Goal: Task Accomplishment & Management: Manage account settings

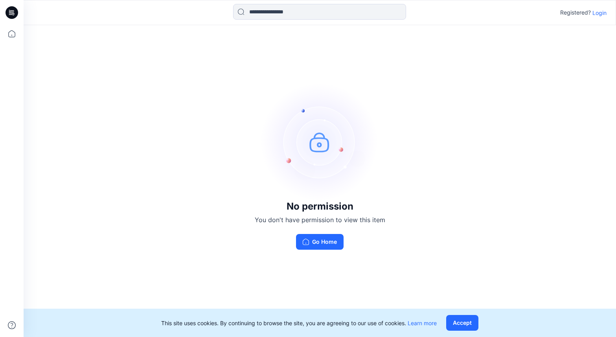
click at [604, 15] on p "Login" at bounding box center [600, 13] width 14 height 8
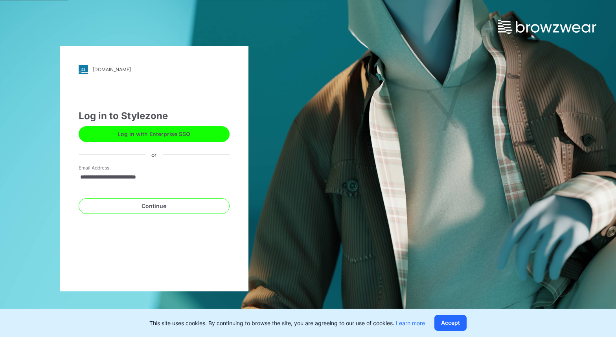
type input "**********"
click at [79, 198] on button "Continue" at bounding box center [154, 206] width 151 height 16
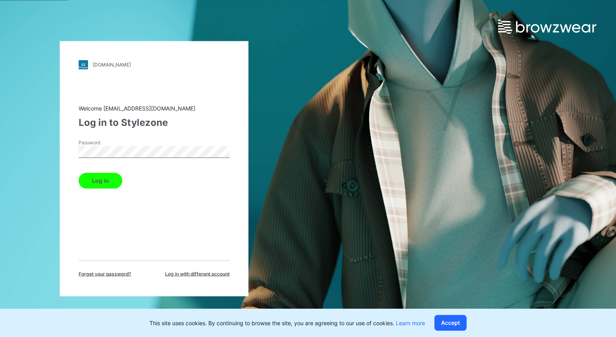
click at [79, 173] on button "Log in" at bounding box center [101, 181] width 44 height 16
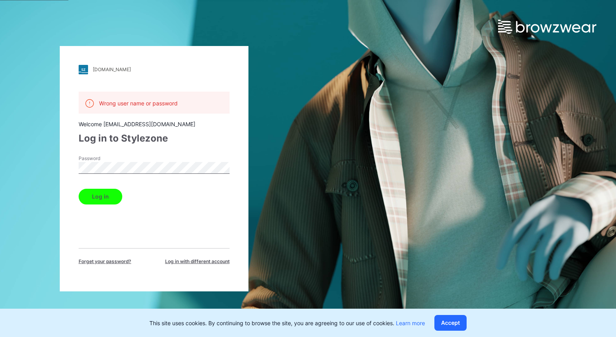
click at [79, 189] on button "Log in" at bounding box center [101, 197] width 44 height 16
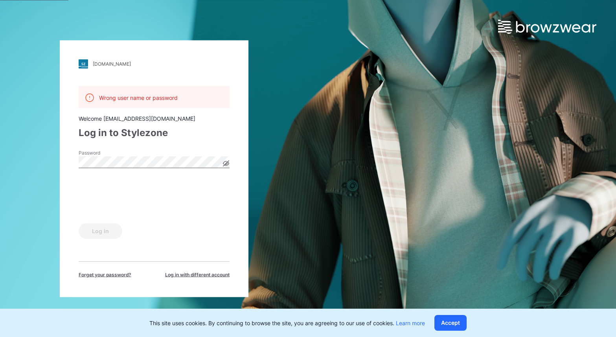
click at [225, 164] on icon at bounding box center [226, 163] width 6 height 4
click at [112, 230] on button "Log in" at bounding box center [101, 231] width 44 height 16
click at [435, 327] on button "Accept" at bounding box center [451, 323] width 32 height 16
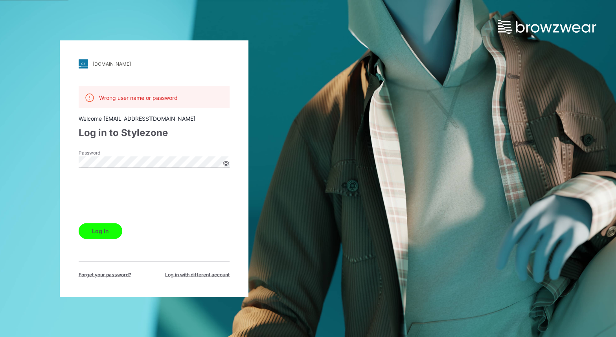
click at [79, 223] on button "Log in" at bounding box center [101, 231] width 44 height 16
click at [116, 66] on div "[DOMAIN_NAME]" at bounding box center [112, 64] width 38 height 6
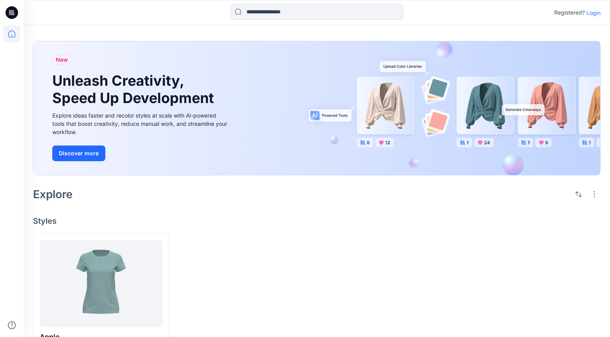
scroll to position [11, 0]
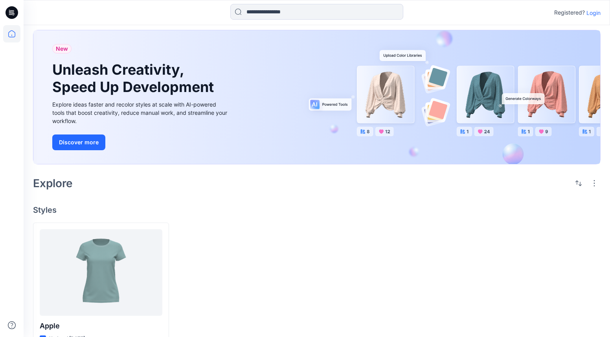
click at [13, 10] on icon at bounding box center [12, 10] width 4 height 0
click at [13, 13] on icon at bounding box center [12, 13] width 3 height 0
click at [595, 13] on p "Login" at bounding box center [594, 13] width 14 height 8
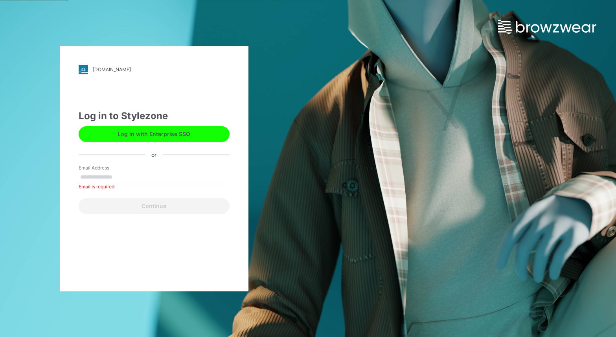
click at [136, 136] on button "Log in with Enterprise SSO" at bounding box center [154, 134] width 151 height 16
click at [100, 70] on div "[DOMAIN_NAME]" at bounding box center [112, 69] width 38 height 6
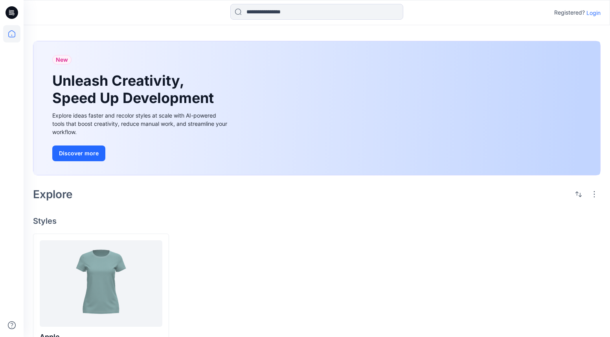
click at [597, 15] on p "Login" at bounding box center [594, 13] width 14 height 8
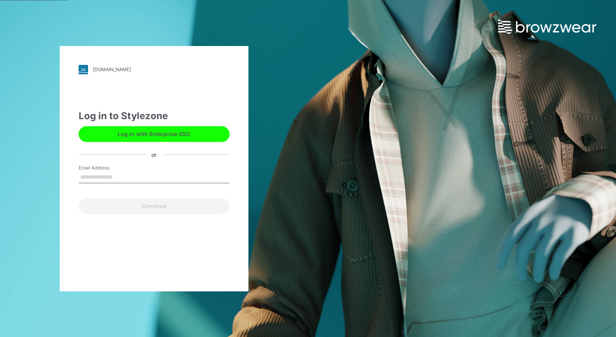
click at [119, 68] on div "[DOMAIN_NAME]" at bounding box center [112, 69] width 38 height 6
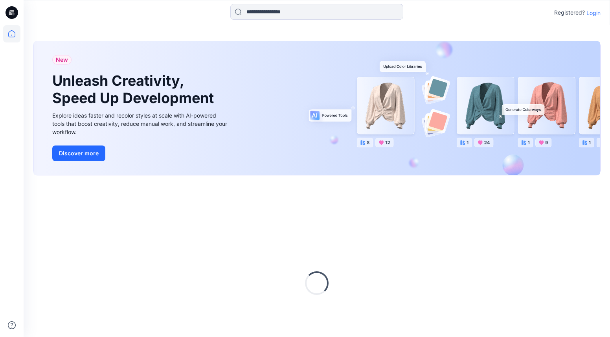
click at [6, 9] on icon at bounding box center [12, 12] width 13 height 25
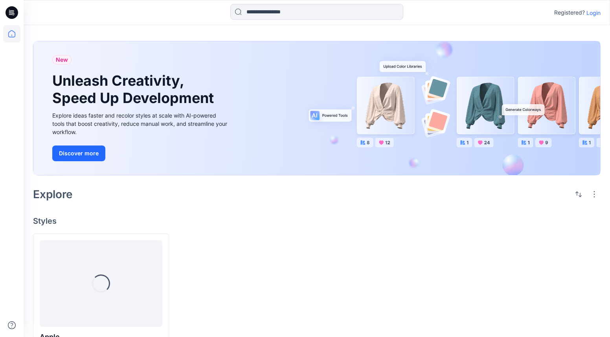
click at [13, 13] on icon at bounding box center [12, 13] width 3 height 0
click at [13, 16] on icon at bounding box center [12, 12] width 13 height 13
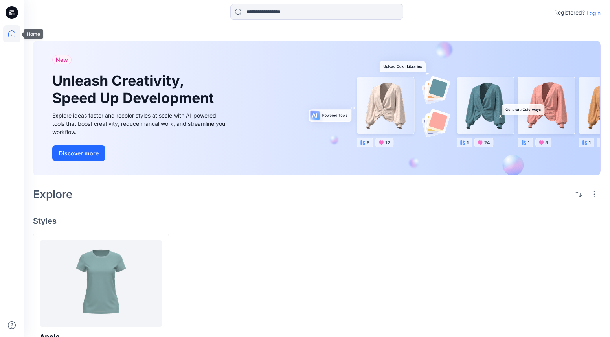
click at [13, 35] on icon at bounding box center [11, 33] width 17 height 17
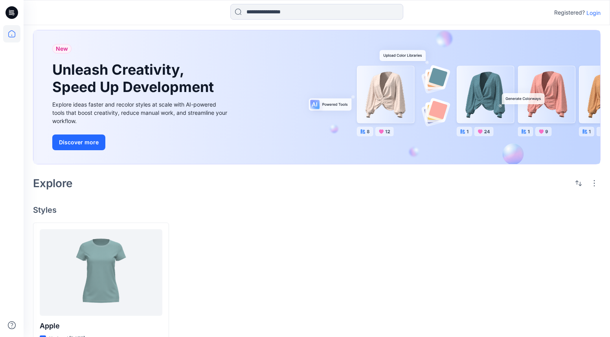
click at [590, 13] on p "Login" at bounding box center [594, 13] width 14 height 8
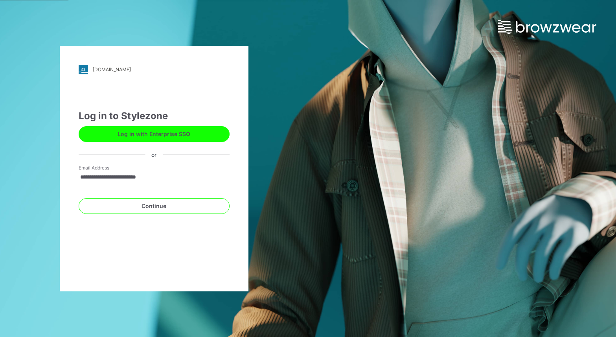
type input "**********"
click at [79, 198] on button "Continue" at bounding box center [154, 206] width 151 height 16
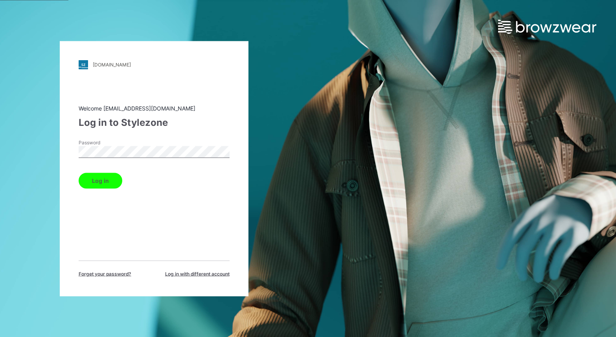
click at [79, 173] on button "Log in" at bounding box center [101, 181] width 44 height 16
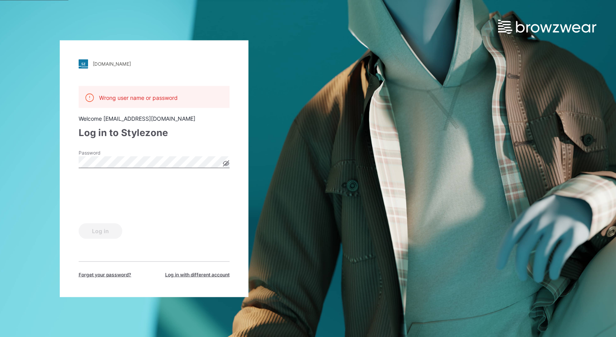
click at [224, 163] on icon at bounding box center [226, 163] width 6 height 4
click at [79, 223] on button "Log in" at bounding box center [101, 231] width 44 height 16
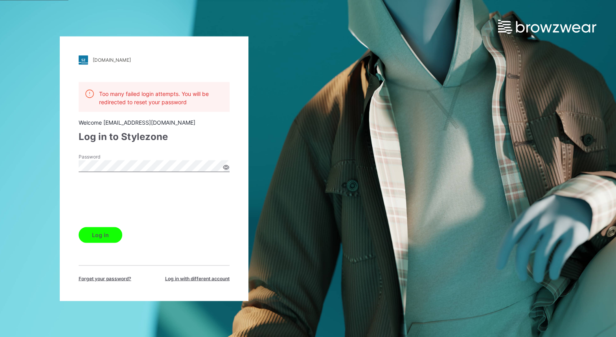
click at [101, 236] on button "Log in" at bounding box center [101, 235] width 44 height 16
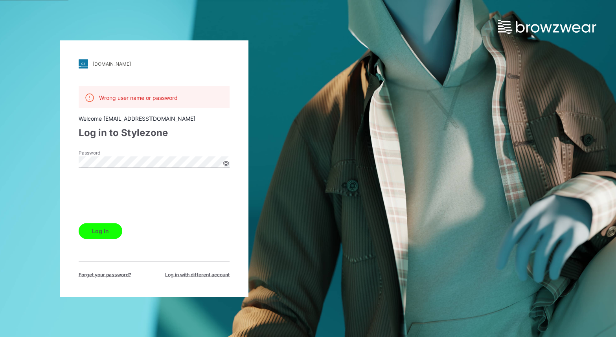
click at [104, 271] on span "Forget your password?" at bounding box center [105, 274] width 53 height 7
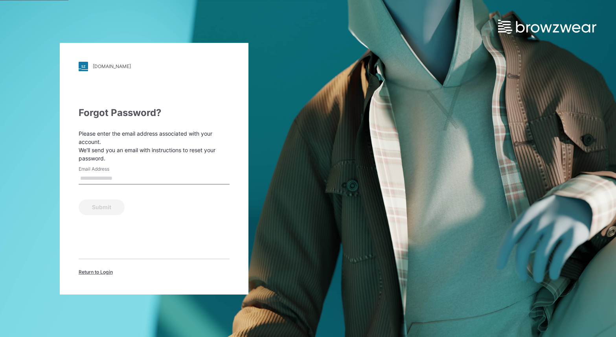
click at [170, 173] on input "Email Address" at bounding box center [154, 179] width 151 height 12
type input "**********"
click at [79, 199] on button "Submit" at bounding box center [102, 207] width 46 height 16
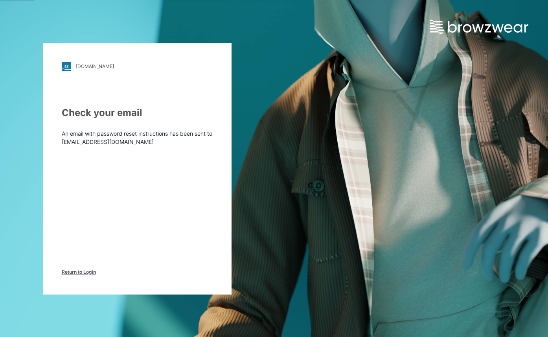
click at [80, 271] on span "Return to Login" at bounding box center [79, 272] width 34 height 7
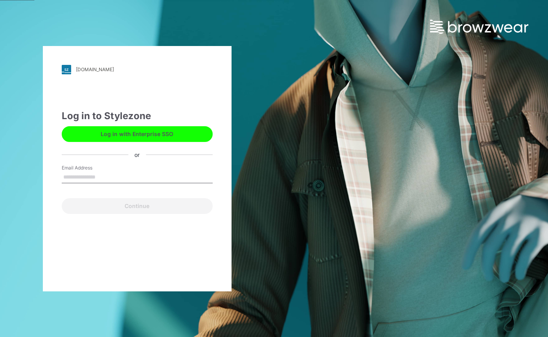
click at [117, 136] on button "Log in with Enterprise SSO" at bounding box center [137, 134] width 151 height 16
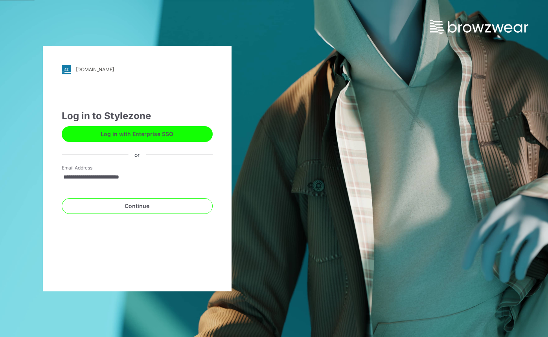
type input "**********"
click at [62, 198] on button "Continue" at bounding box center [137, 206] width 151 height 16
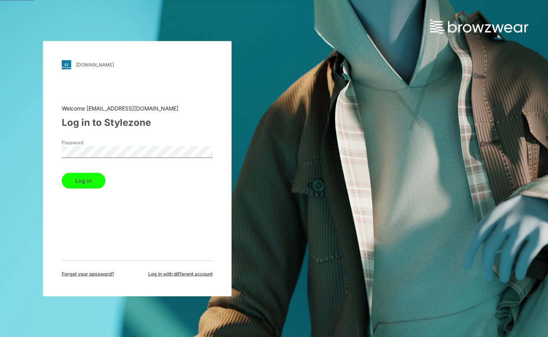
click at [62, 173] on button "Log in" at bounding box center [84, 181] width 44 height 16
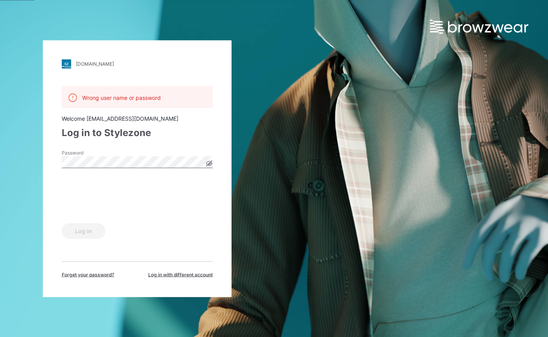
click at [210, 163] on icon at bounding box center [209, 163] width 6 height 4
click at [62, 223] on button "Log in" at bounding box center [84, 231] width 44 height 16
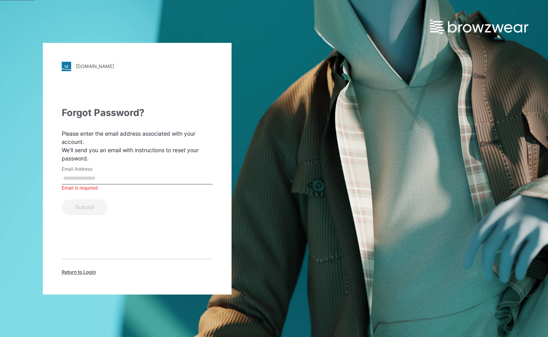
click at [85, 173] on input "Email Address" at bounding box center [137, 179] width 151 height 12
click at [77, 269] on span "Return to Login" at bounding box center [79, 272] width 34 height 7
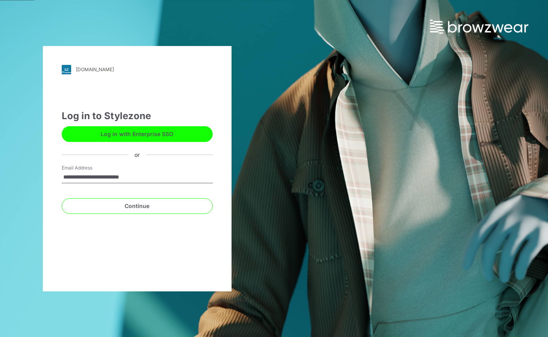
type input "**********"
click at [62, 198] on button "Continue" at bounding box center [137, 206] width 151 height 16
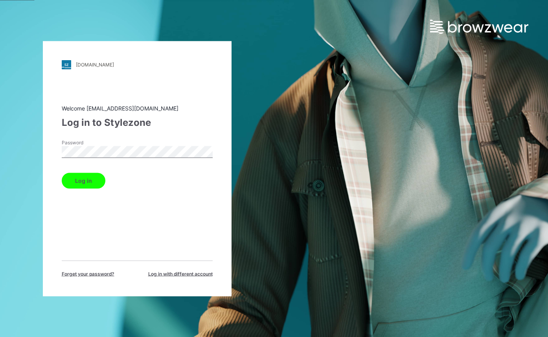
click at [91, 178] on button "Log in" at bounding box center [84, 181] width 44 height 16
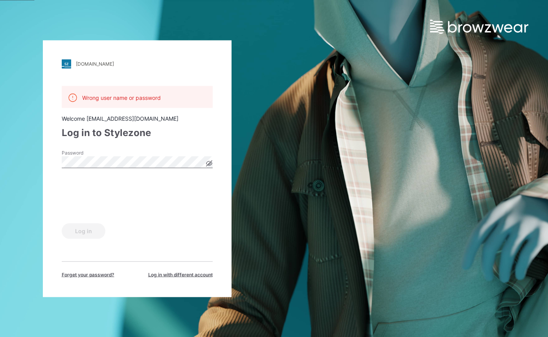
click at [209, 163] on icon at bounding box center [209, 163] width 2 height 2
click at [98, 231] on button "Log in" at bounding box center [84, 231] width 44 height 16
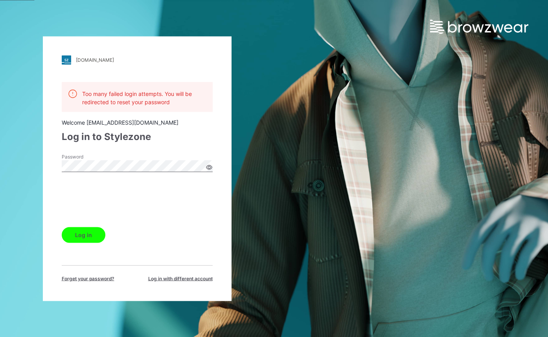
click at [209, 165] on icon at bounding box center [209, 167] width 6 height 4
click at [86, 236] on button "Log in" at bounding box center [84, 235] width 44 height 16
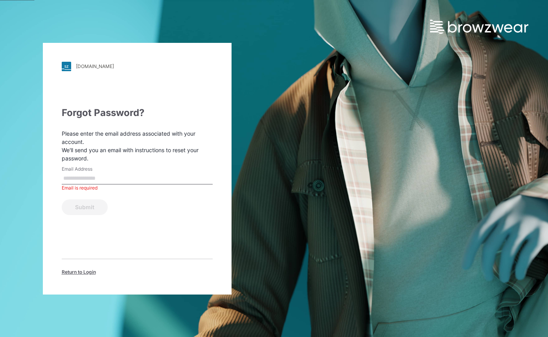
click at [167, 173] on input "Email Address" at bounding box center [137, 179] width 151 height 12
